Goal: Transaction & Acquisition: Purchase product/service

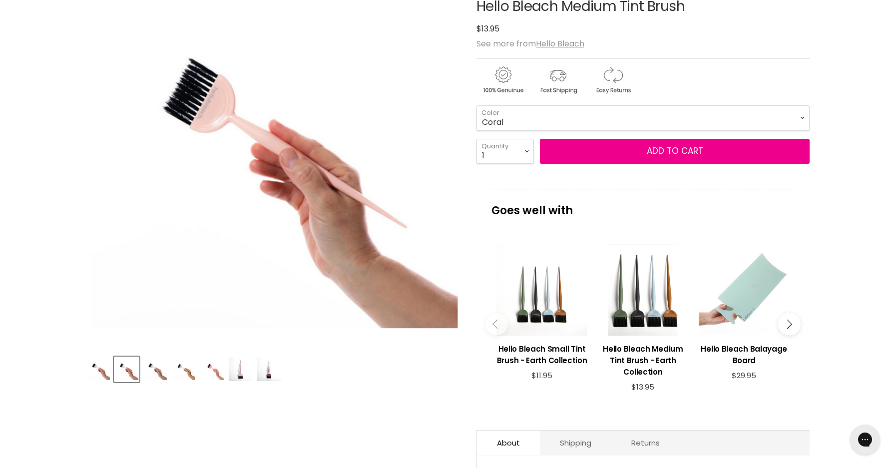
scroll to position [227, 0]
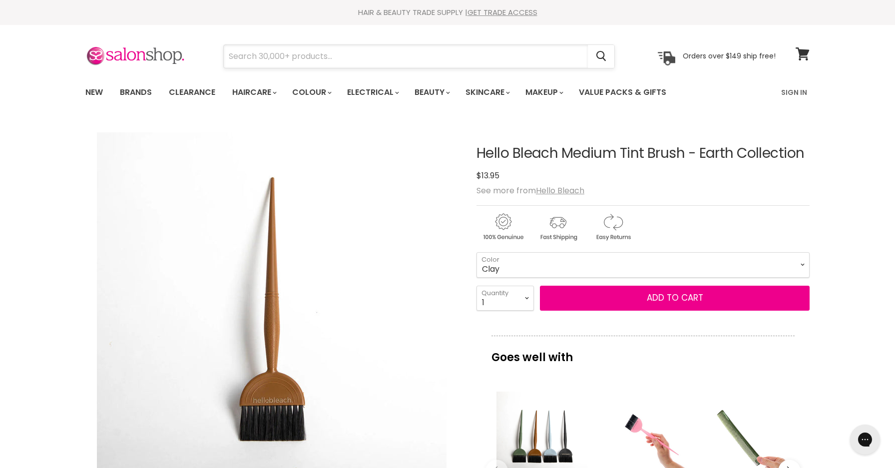
click at [310, 59] on input "Search" at bounding box center [406, 56] width 364 height 23
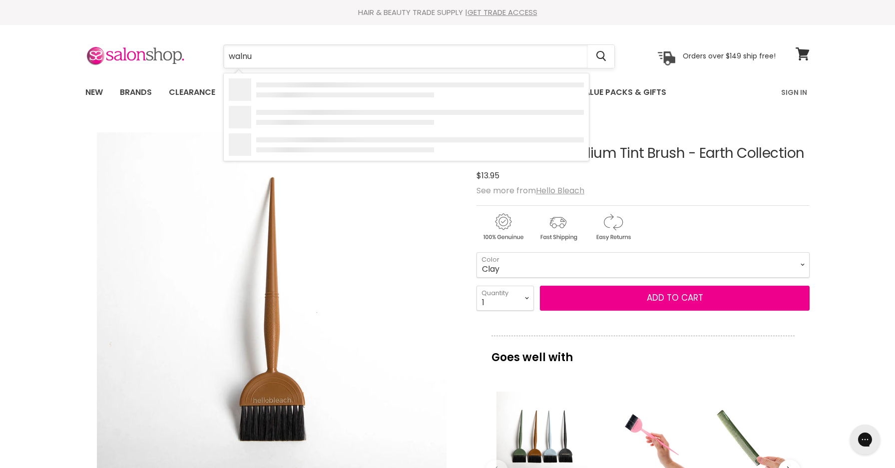
type input "walnut"
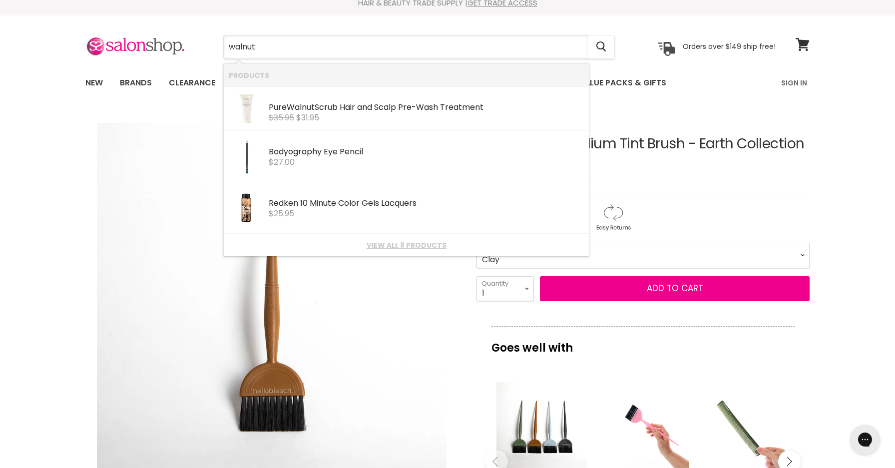
scroll to position [7, 0]
